Goal: Transaction & Acquisition: Purchase product/service

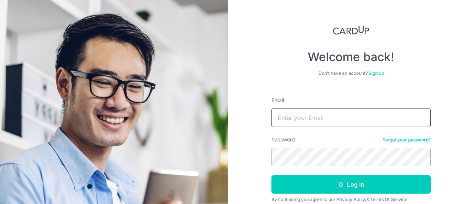
click at [322, 116] on input "Email" at bounding box center [351, 118] width 159 height 19
type input "[EMAIL_ADDRESS][DOMAIN_NAME]"
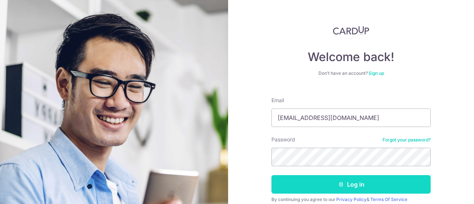
click at [362, 187] on button "Log in" at bounding box center [351, 184] width 159 height 19
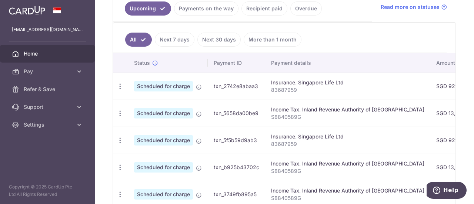
scroll to position [177, 0]
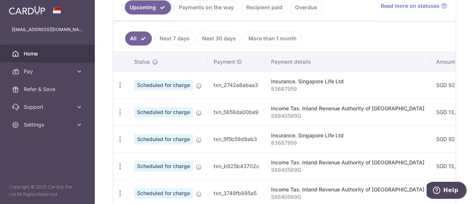
click at [172, 38] on link "Next 7 days" at bounding box center [175, 38] width 40 height 14
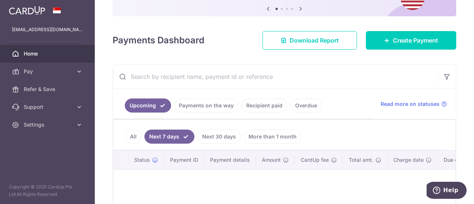
scroll to position [159, 0]
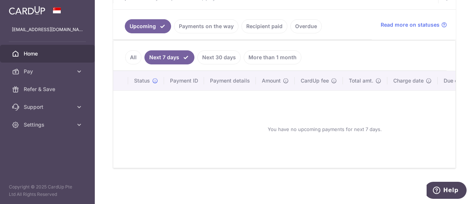
click at [212, 55] on link "Next 30 days" at bounding box center [218, 57] width 43 height 14
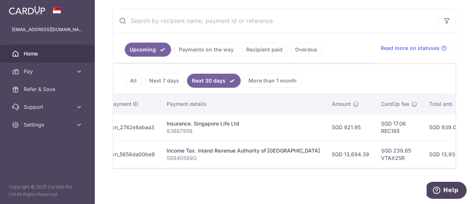
scroll to position [0, 121]
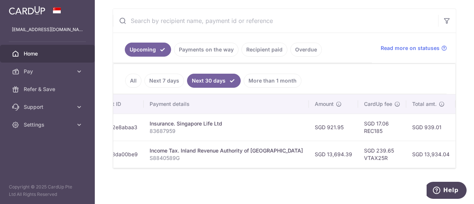
click at [257, 80] on link "More than 1 month" at bounding box center [273, 81] width 58 height 14
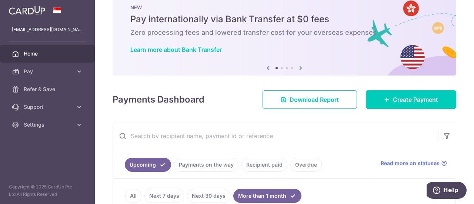
scroll to position [9, 0]
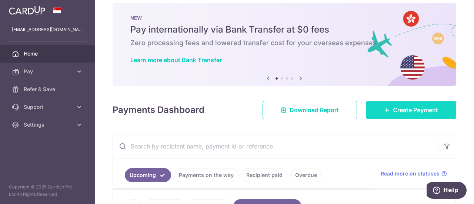
click at [399, 113] on span "Create Payment" at bounding box center [415, 110] width 45 height 9
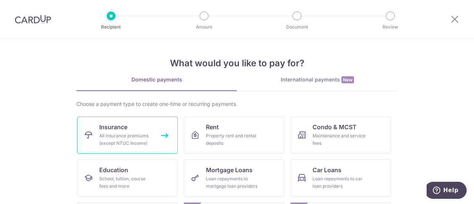
click at [113, 126] on span "Insurance" at bounding box center [113, 127] width 28 height 9
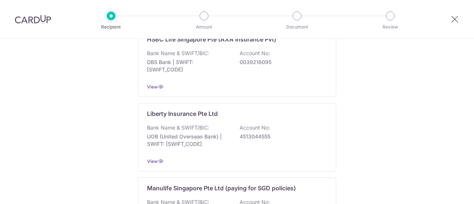
scroll to position [803, 0]
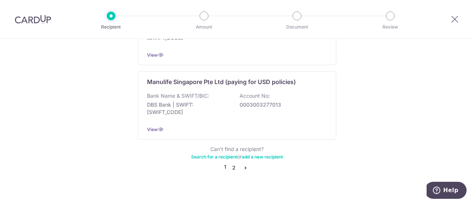
click at [232, 163] on link "2" at bounding box center [233, 167] width 9 height 9
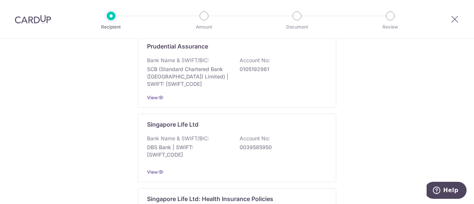
scroll to position [162, 0]
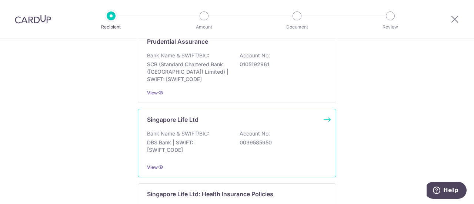
click at [249, 151] on div "Bank Name & SWIFT/BIC: DBS Bank | SWIFT: DBSSSGSGXXX Account No: 0039585950" at bounding box center [237, 143] width 180 height 27
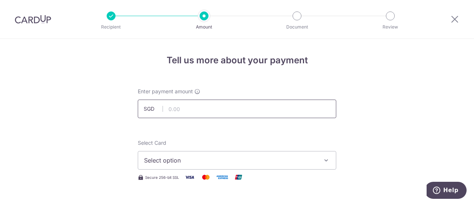
click at [168, 113] on input "text" at bounding box center [237, 109] width 199 height 19
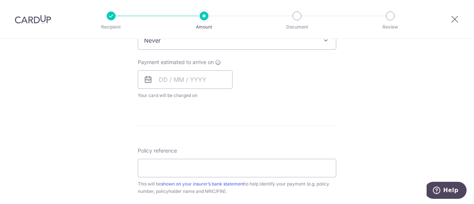
scroll to position [323, 0]
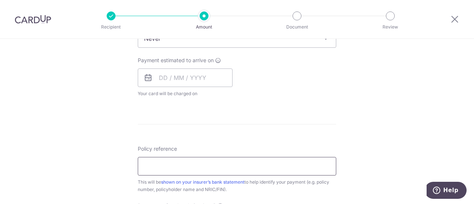
click at [250, 166] on input "Policy reference" at bounding box center [237, 166] width 199 height 19
type input "1,023.85"
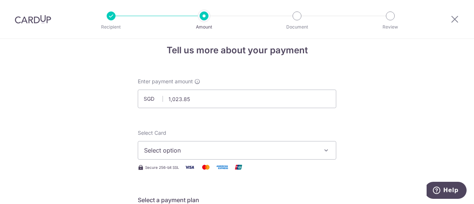
scroll to position [11, 0]
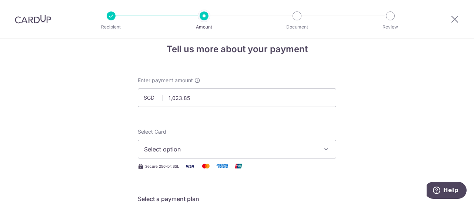
type input "83268710"
click at [315, 150] on span "Select option" at bounding box center [230, 149] width 173 height 9
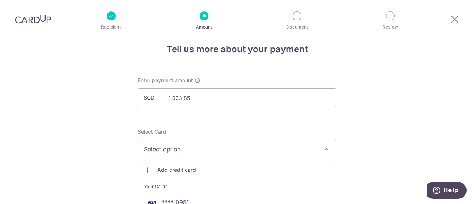
click at [249, 172] on span "Add credit card" at bounding box center [243, 169] width 173 height 7
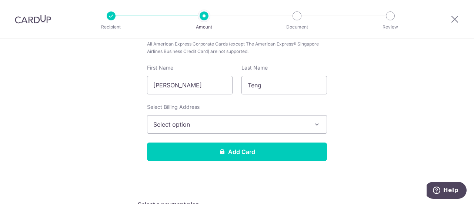
scroll to position [209, 0]
click at [285, 129] on button "Select option" at bounding box center [237, 124] width 180 height 19
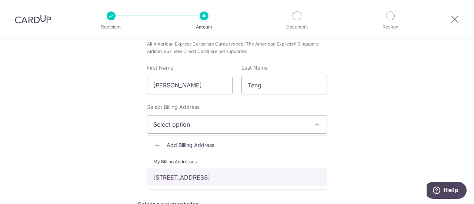
click at [232, 174] on link "11 jalan batu, Singapore, Singapore-431011" at bounding box center [236, 178] width 179 height 18
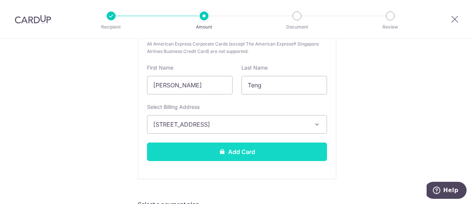
click at [271, 153] on button "Add Card" at bounding box center [237, 152] width 180 height 19
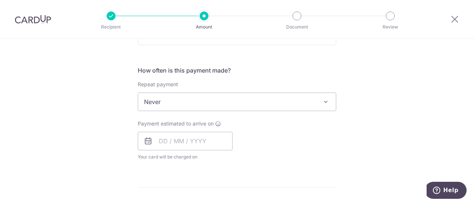
scroll to position [273, 0]
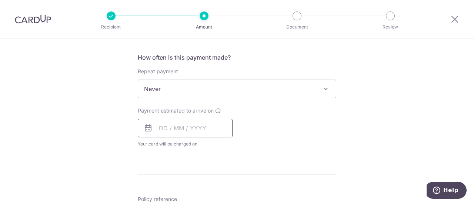
click at [178, 129] on input "text" at bounding box center [185, 128] width 95 height 19
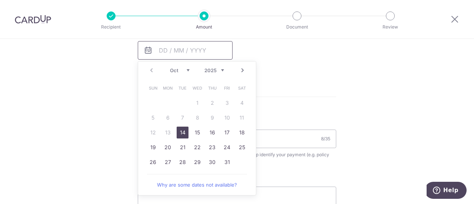
scroll to position [351, 0]
click at [180, 146] on link "21" at bounding box center [183, 147] width 12 height 12
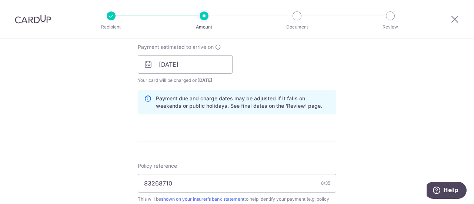
scroll to position [338, 0]
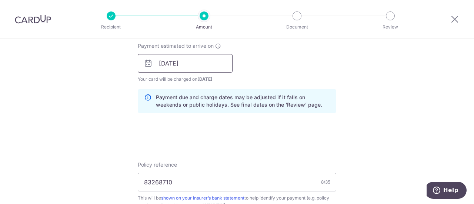
click at [197, 65] on input "[DATE]" at bounding box center [185, 63] width 95 height 19
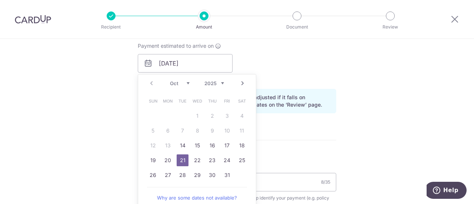
click at [197, 161] on link "22" at bounding box center [198, 160] width 12 height 12
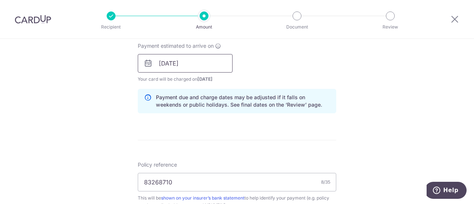
click at [183, 65] on input "22/10/2025" at bounding box center [185, 63] width 95 height 19
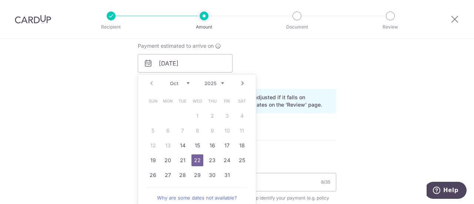
click at [224, 159] on link "24" at bounding box center [227, 160] width 12 height 12
type input "[DATE]"
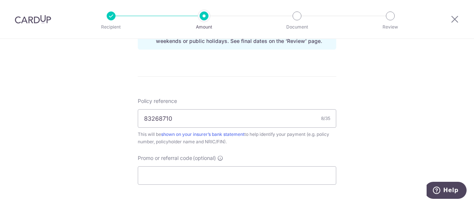
scroll to position [406, 0]
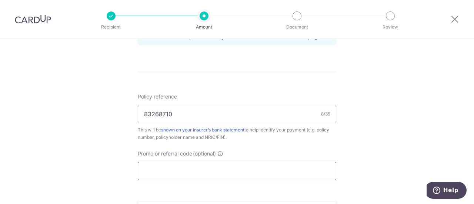
click at [258, 173] on input "Promo or referral code (optional)" at bounding box center [237, 171] width 199 height 19
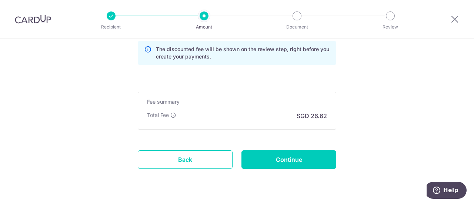
scroll to position [551, 0]
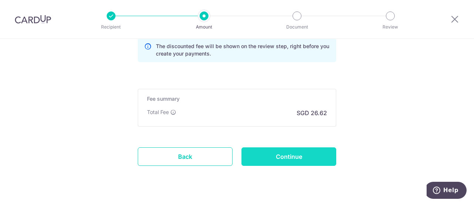
type input "off225"
click at [315, 158] on input "Continue" at bounding box center [289, 156] width 95 height 19
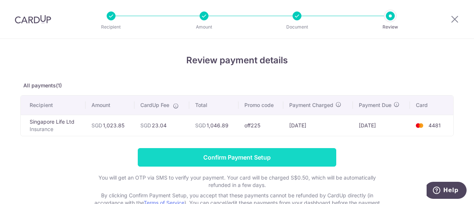
click at [218, 156] on input "Confirm Payment Setup" at bounding box center [237, 157] width 199 height 19
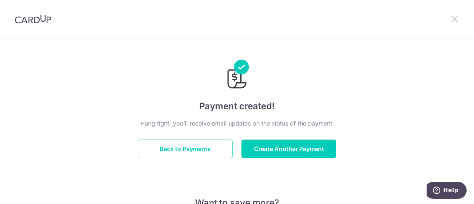
click at [456, 18] on icon at bounding box center [454, 18] width 9 height 9
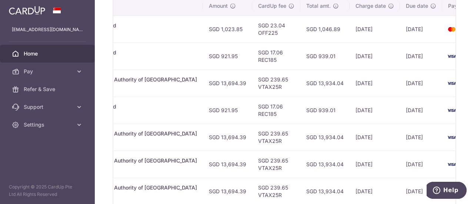
scroll to position [0, 242]
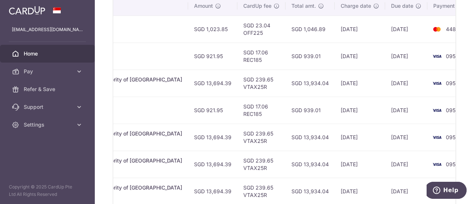
click at [188, 52] on td "SGD 921.95" at bounding box center [212, 56] width 49 height 27
click at [299, 57] on td "SGD 939.01" at bounding box center [310, 56] width 49 height 27
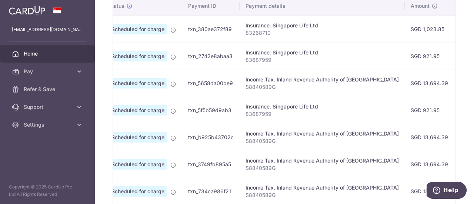
scroll to position [0, 0]
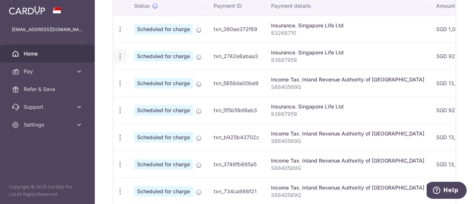
click at [118, 53] on icon "button" at bounding box center [120, 57] width 8 height 8
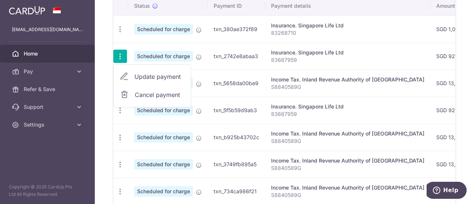
click at [329, 63] on td "Insurance. Singapore Life Ltd 83687959" at bounding box center [347, 56] width 165 height 27
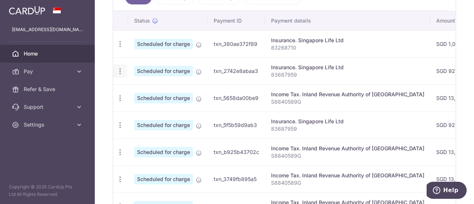
click at [121, 71] on icon "button" at bounding box center [120, 71] width 8 height 8
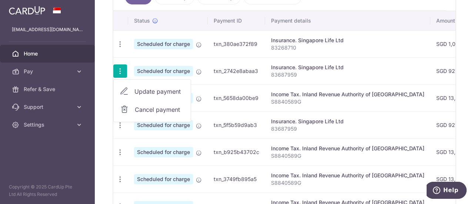
click at [160, 108] on span "Cancel payment" at bounding box center [160, 109] width 50 height 9
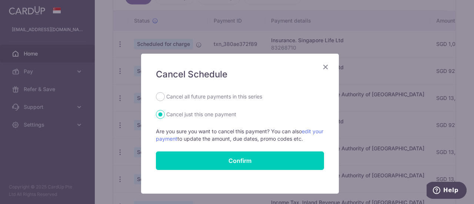
click at [323, 70] on icon "Close" at bounding box center [325, 66] width 9 height 9
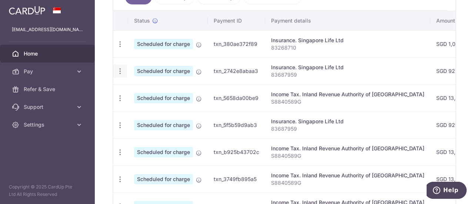
click at [118, 69] on icon "button" at bounding box center [120, 71] width 8 height 8
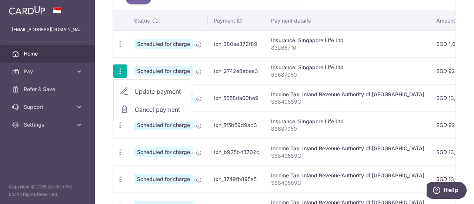
click at [164, 93] on span "Update payment" at bounding box center [159, 91] width 50 height 9
radio input "true"
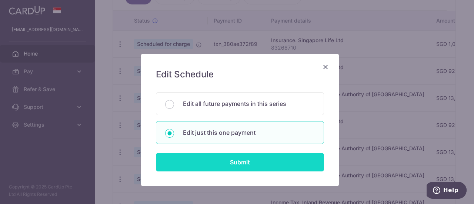
click at [237, 160] on input "Submit" at bounding box center [240, 162] width 168 height 19
radio input "true"
type input "921.95"
type input "[DATE]"
type input "83687959"
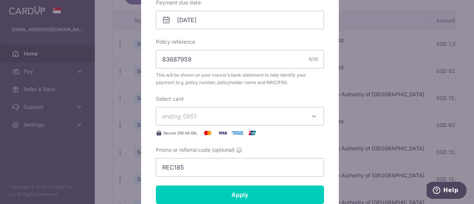
scroll to position [262, 0]
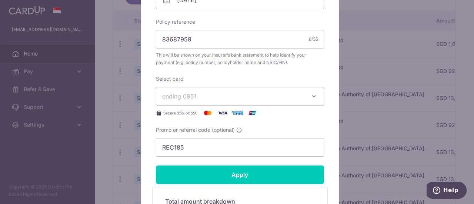
click at [310, 96] on icon "button" at bounding box center [313, 96] width 7 height 7
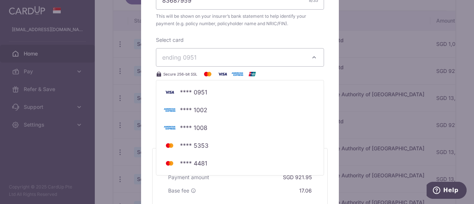
scroll to position [302, 0]
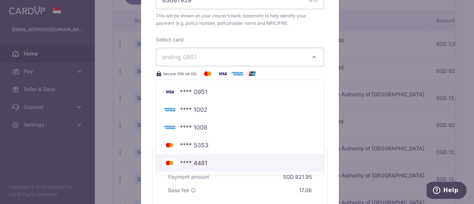
click at [231, 167] on link "**** 4481" at bounding box center [239, 163] width 167 height 18
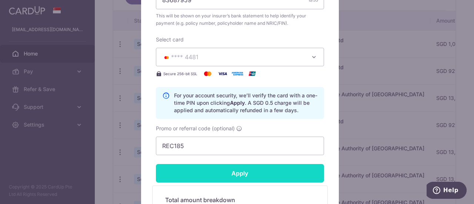
click at [256, 175] on input "Apply" at bounding box center [240, 173] width 168 height 19
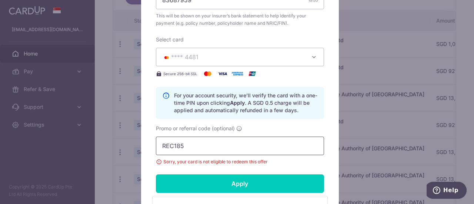
click at [234, 147] on input "REC185" at bounding box center [240, 146] width 168 height 19
type input "R"
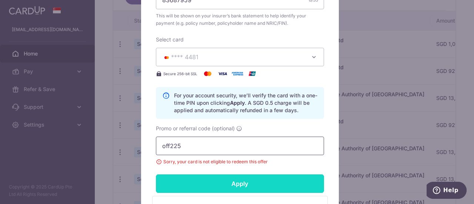
type input "off225"
click at [212, 182] on input "Apply" at bounding box center [240, 183] width 168 height 19
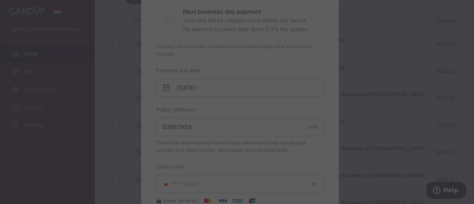
scroll to position [188, 0]
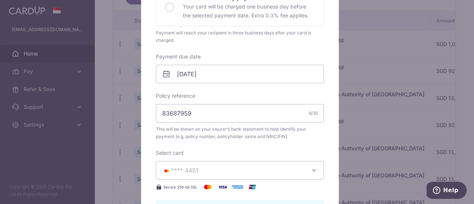
type input "Successfully Applied"
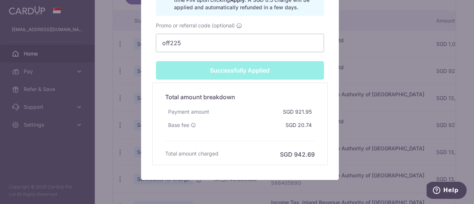
scroll to position [458, 0]
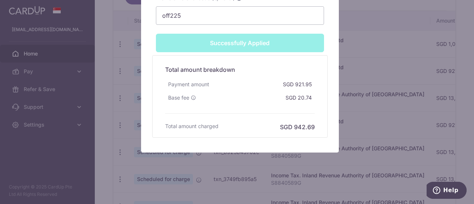
click at [365, 131] on div "Edit payment By clicking apply, you will make changes to all payments to Singap…" at bounding box center [237, 102] width 474 height 204
